Goal: Transaction & Acquisition: Purchase product/service

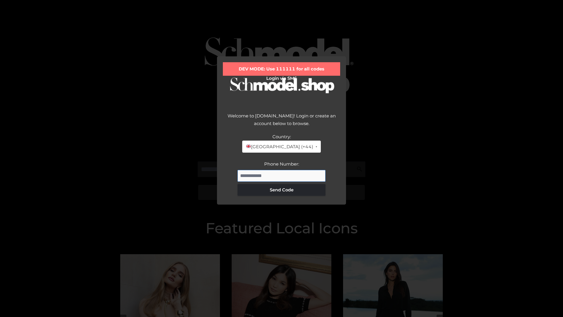
click at [281, 175] on input "Phone Number:" at bounding box center [281, 176] width 88 height 12
type input "**********"
click at [281, 189] on button "Send Code" at bounding box center [281, 190] width 88 height 12
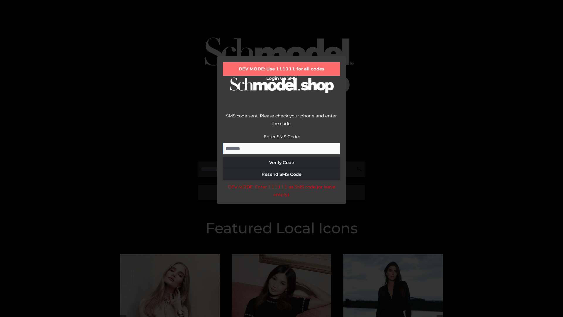
click at [281, 148] on input "Enter SMS Code:" at bounding box center [281, 149] width 117 height 12
type input "******"
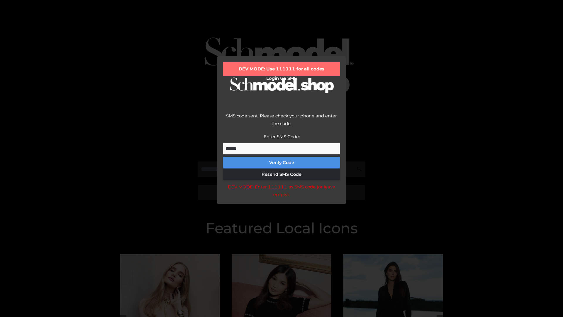
click at [281, 162] on button "Verify Code" at bounding box center [281, 163] width 117 height 12
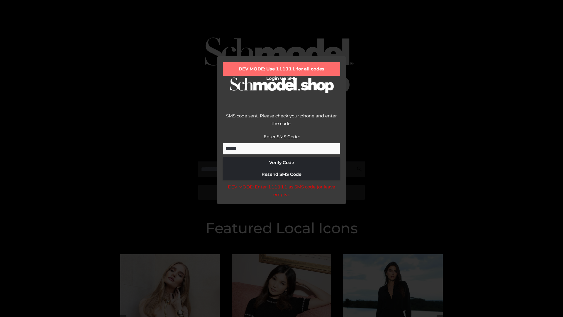
click at [281, 192] on div "DEV MODE: Enter 111111 as SMS code (or leave empty)." at bounding box center [281, 190] width 117 height 15
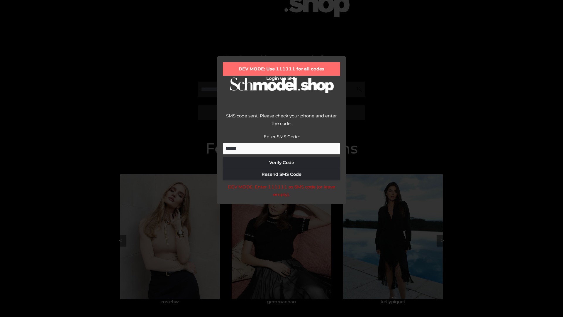
scroll to position [125, 0]
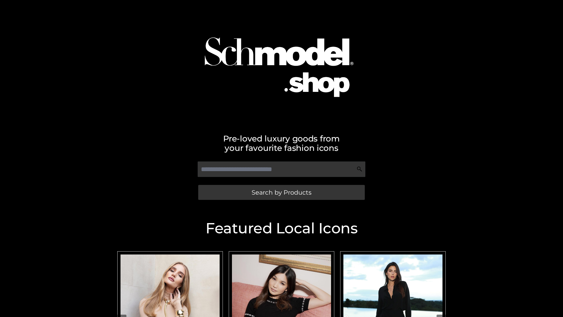
scroll to position [125, 0]
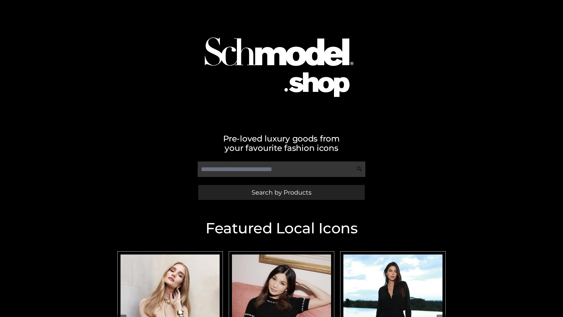
click at [281, 192] on span "Search by Products" at bounding box center [281, 192] width 60 height 6
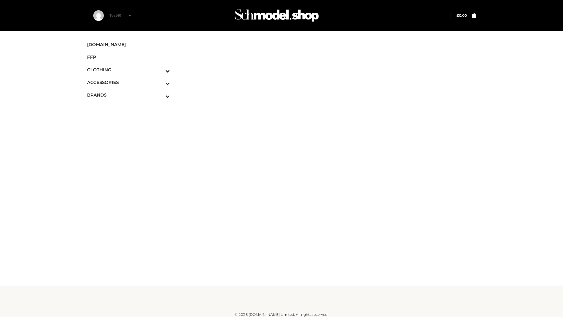
scroll to position [4, 0]
